Goal: Task Accomplishment & Management: Complete application form

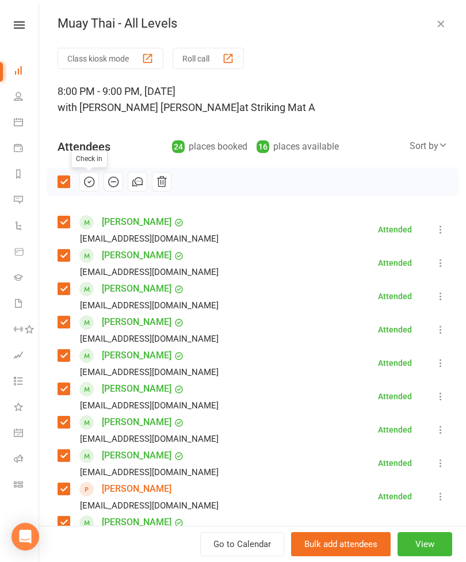
click at [440, 25] on icon "button" at bounding box center [440, 23] width 11 height 11
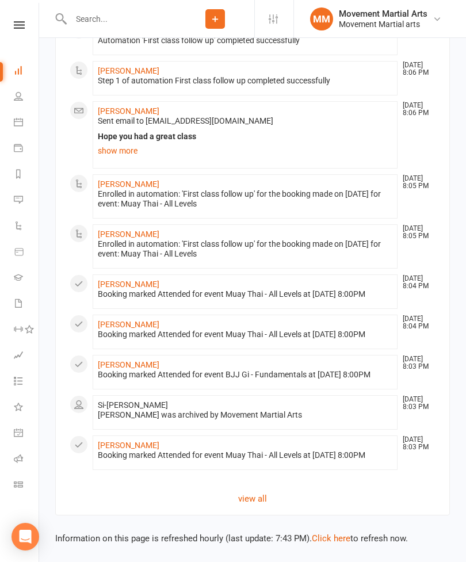
click at [158, 16] on input "text" at bounding box center [121, 19] width 109 height 16
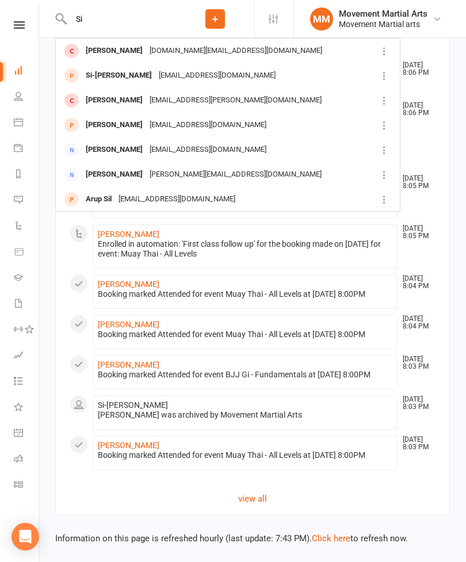
type input "Si"
click at [155, 72] on div "[EMAIL_ADDRESS][DOMAIN_NAME]" at bounding box center [217, 75] width 124 height 17
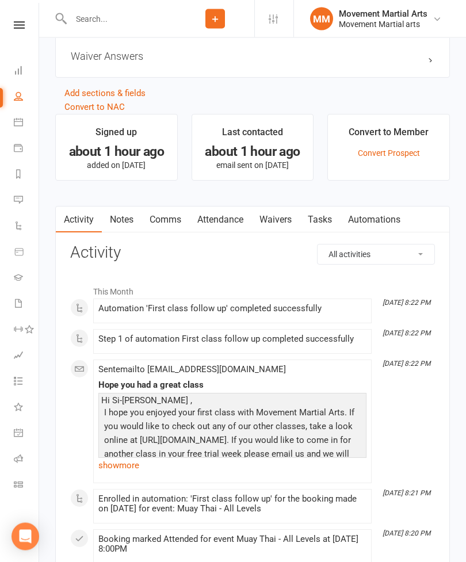
scroll to position [765, 0]
click at [279, 220] on link "Waivers" at bounding box center [275, 219] width 48 height 26
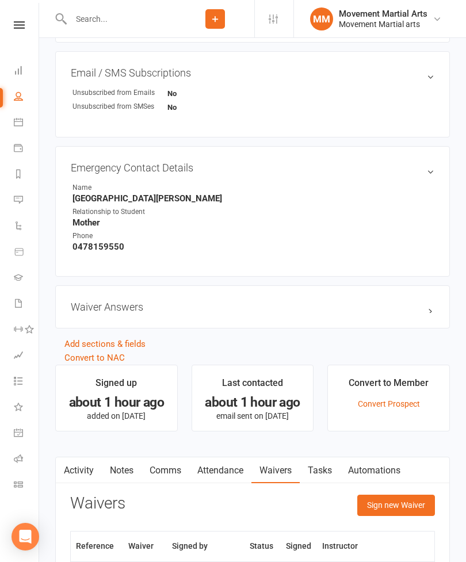
click at [381, 506] on button "Sign new Waiver" at bounding box center [396, 504] width 78 height 21
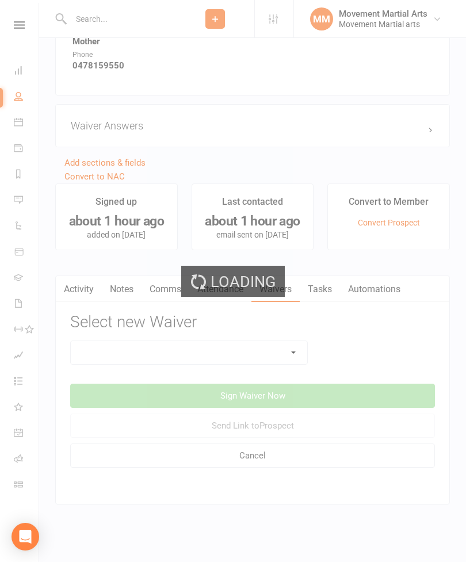
scroll to position [710, 0]
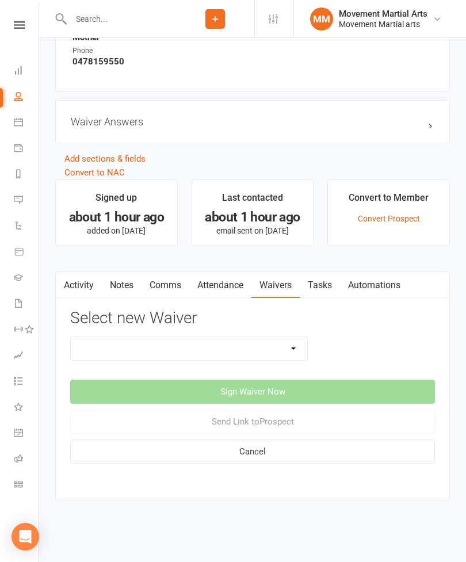
click at [271, 340] on select "Intro Student Waiver Membership Contract Membership Contract (2019) Direct Debi…" at bounding box center [189, 348] width 236 height 23
select select "13358"
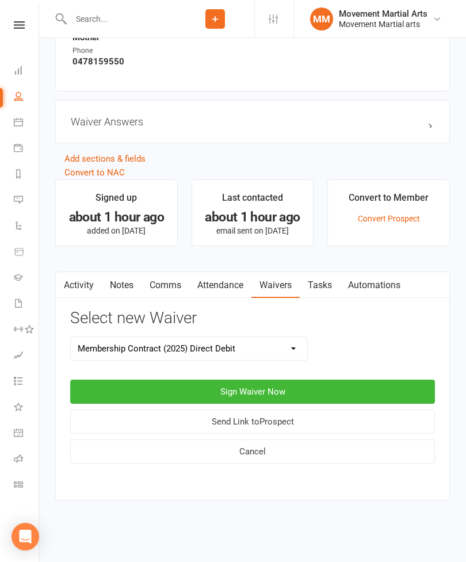
click at [312, 387] on button "Sign Waiver Now" at bounding box center [252, 391] width 364 height 24
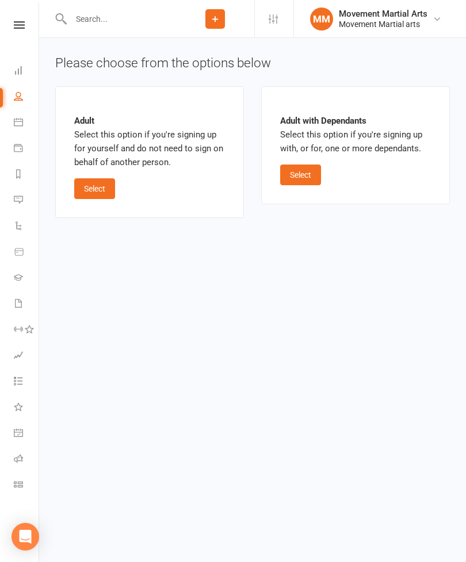
click at [99, 184] on button "Select" at bounding box center [94, 188] width 41 height 21
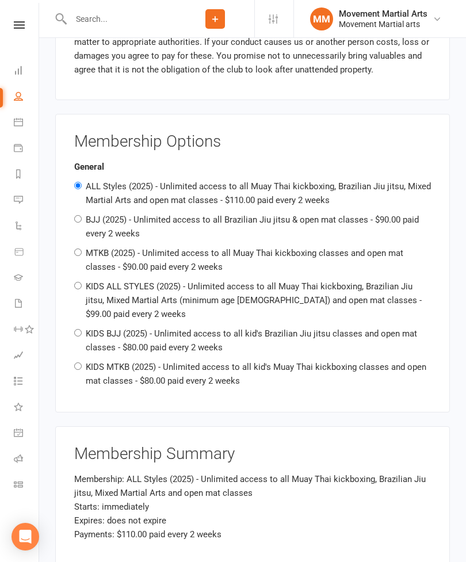
scroll to position [738, 0]
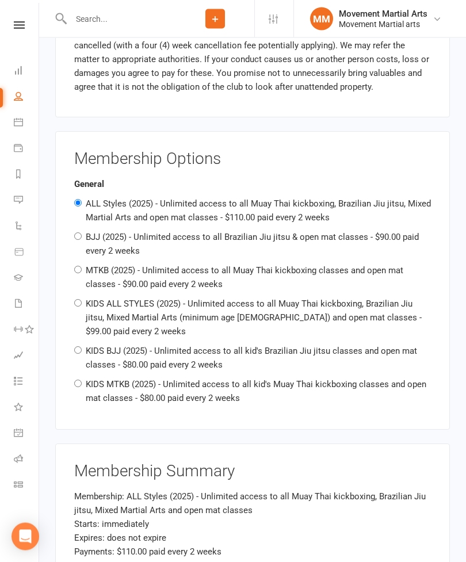
click at [145, 259] on div "General ALL Styles (2025) - Unlimited access to all Muay Thai kickboxing, Brazi…" at bounding box center [252, 292] width 356 height 228
click at [130, 282] on label "MTKB (2025) - Unlimited access to all Muay Thai kickboxing classes and open mat…" at bounding box center [244, 278] width 317 height 24
click at [82, 274] on input "MTKB (2025) - Unlimited access to all Muay Thai kickboxing classes and open mat…" at bounding box center [77, 269] width 7 height 7
radio input "true"
radio input "false"
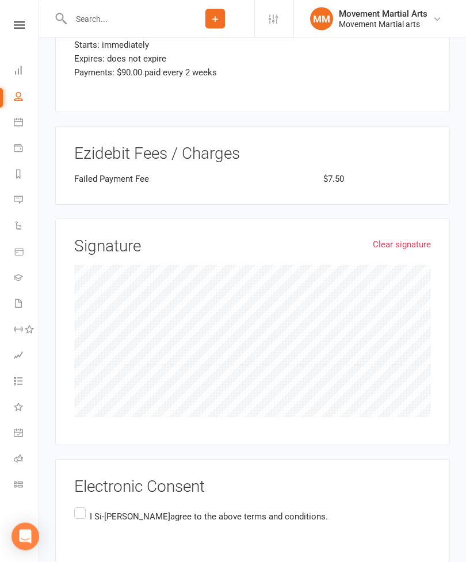
scroll to position [1244, 0]
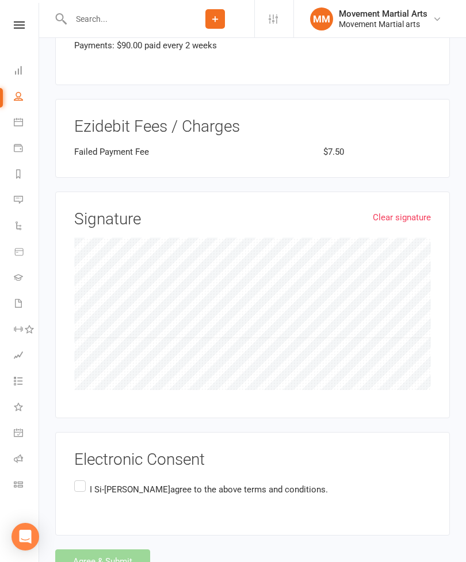
click at [404, 210] on link "Clear signature" at bounding box center [402, 217] width 58 height 14
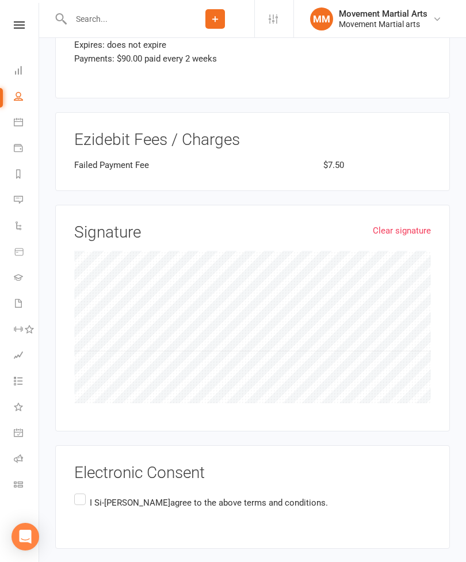
scroll to position [1224, 0]
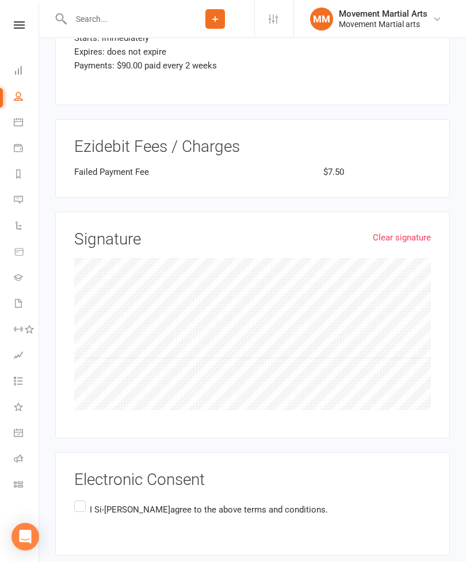
click at [134, 502] on p "I Si-[PERSON_NAME] agree to the above terms and conditions." at bounding box center [209, 509] width 238 height 14
click at [82, 498] on input "I Si-[PERSON_NAME] agree to the above terms and conditions." at bounding box center [77, 498] width 7 height 0
